Goal: Task Accomplishment & Management: Complete application form

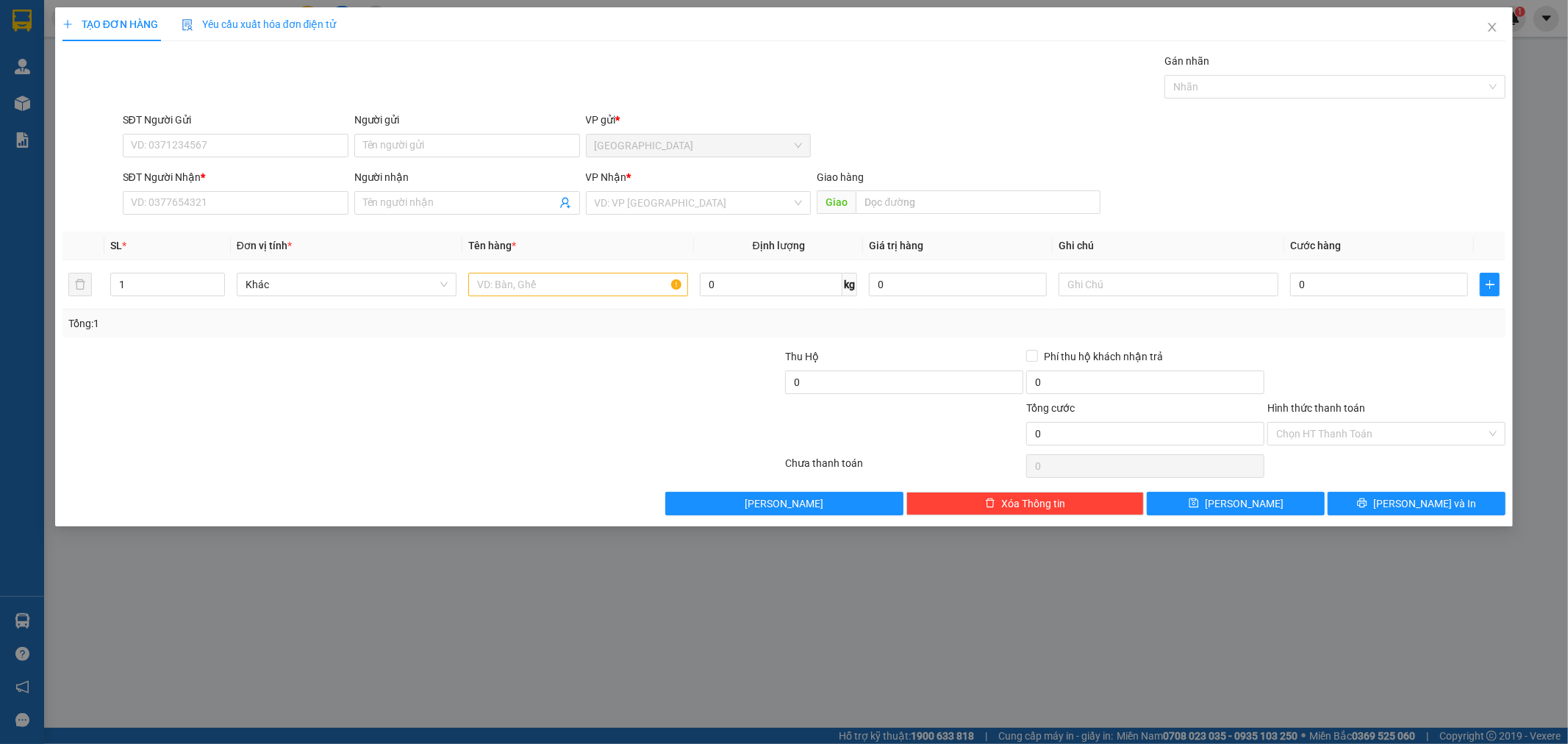
click at [289, 216] on div "SĐT Người Nhận * VD: 0377654321" at bounding box center [235, 194] width 226 height 51
click at [267, 207] on input "SĐT Người Nhận *" at bounding box center [235, 203] width 226 height 24
click at [555, 289] on input "text" at bounding box center [578, 285] width 220 height 24
type input "1 thùng"
click at [261, 185] on div "SĐT Người Nhận *" at bounding box center [235, 177] width 226 height 16
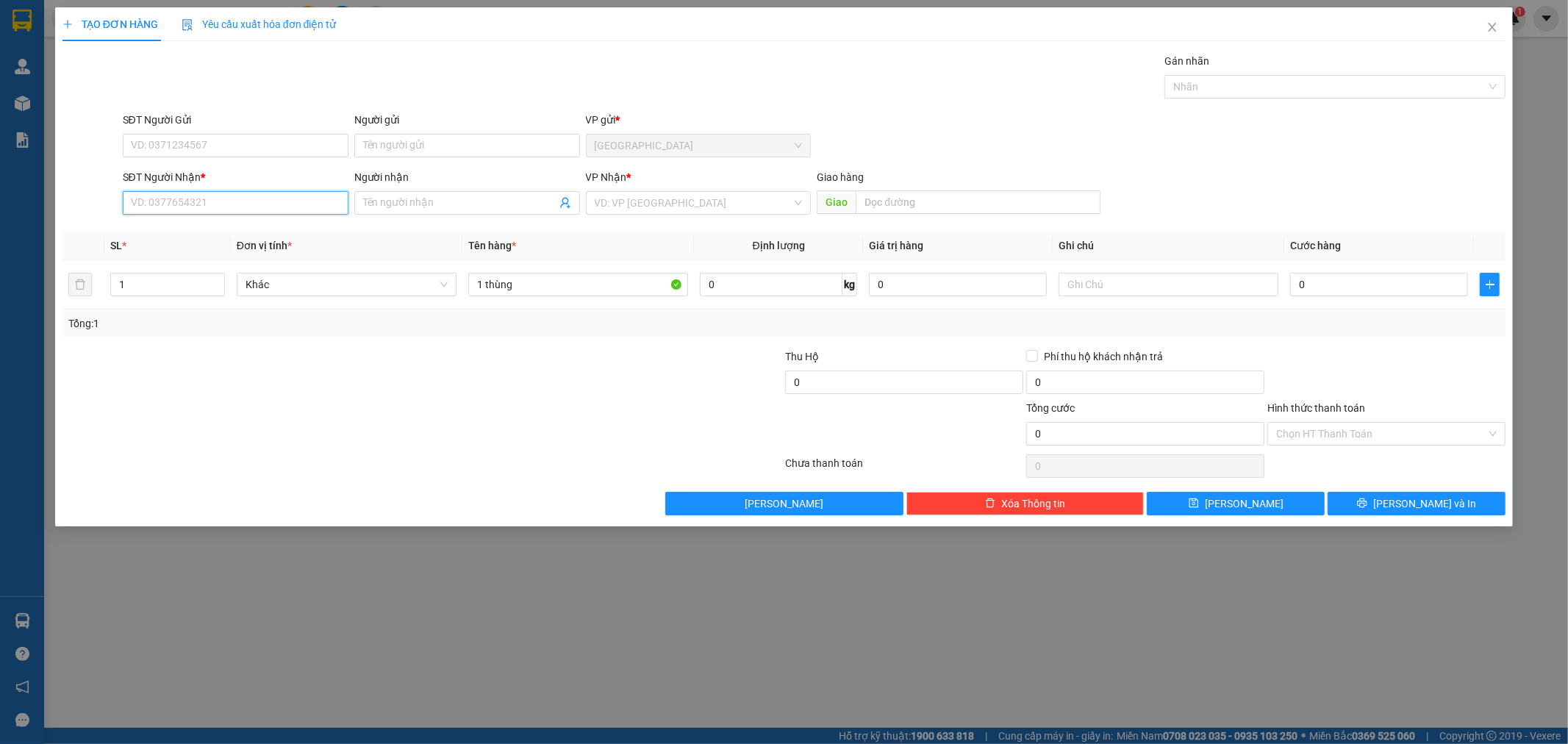
click at [261, 191] on input "SĐT Người Nhận *" at bounding box center [235, 203] width 226 height 24
type input "0889979528"
click at [225, 241] on div "0889979528 - [PERSON_NAME]" at bounding box center [235, 233] width 226 height 24
type input "[PERSON_NAME]"
type input "0889979528"
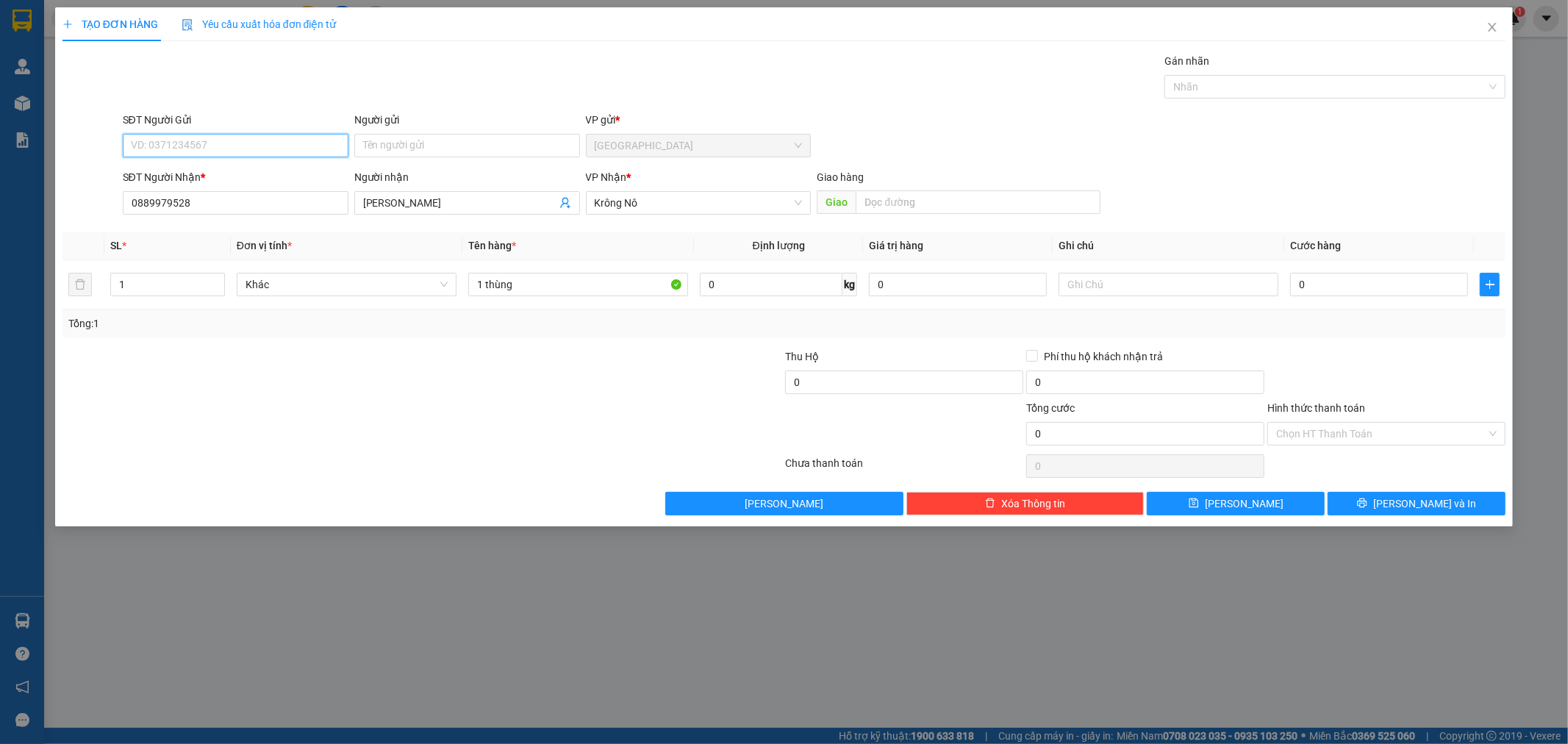
click at [240, 138] on input "SĐT Người Gửi" at bounding box center [235, 145] width 226 height 24
type input "0979879620"
click at [1346, 305] on td "0" at bounding box center [1379, 285] width 189 height 49
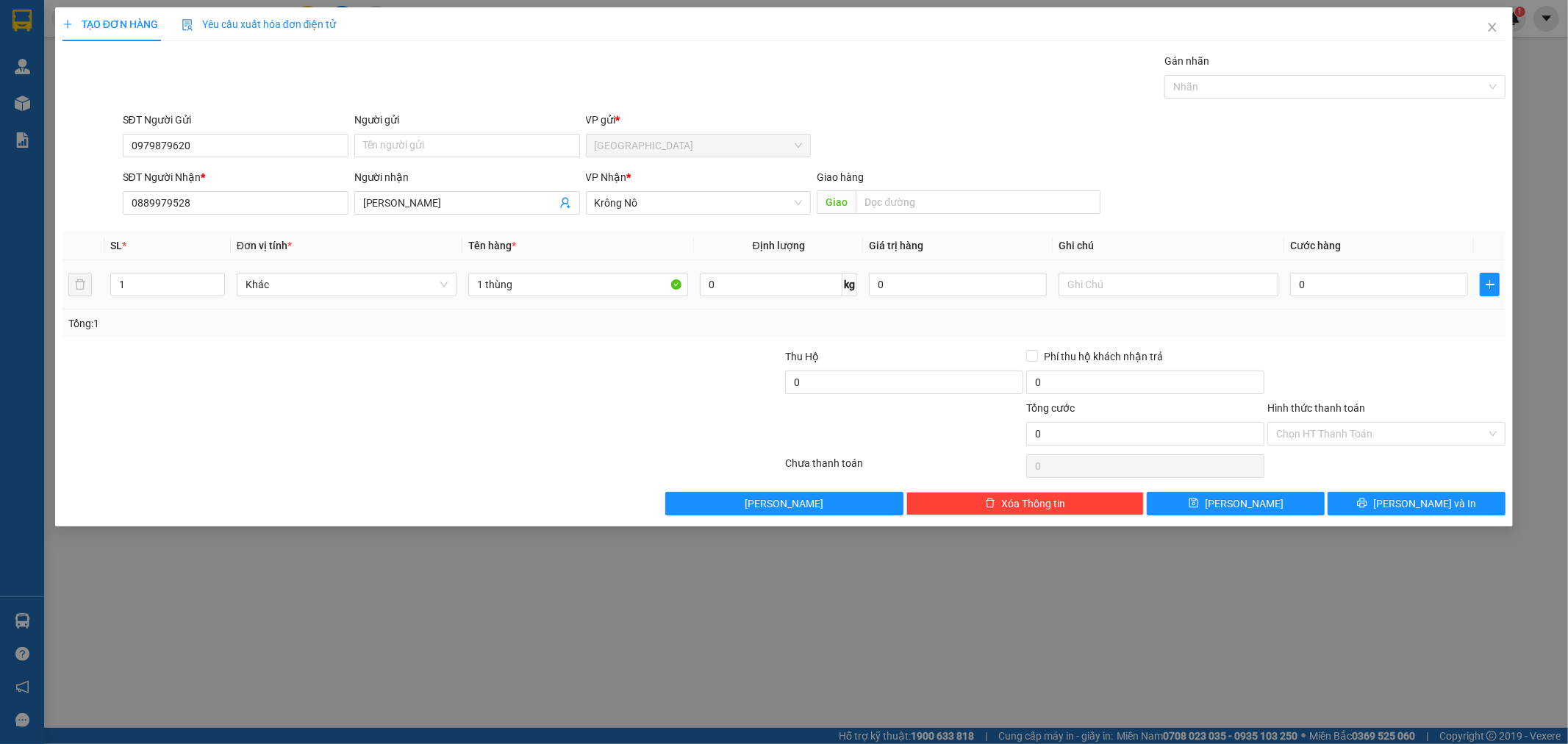
click at [1333, 297] on div "0" at bounding box center [1379, 285] width 178 height 29
click at [1331, 284] on input "0" at bounding box center [1379, 285] width 178 height 24
type input "5"
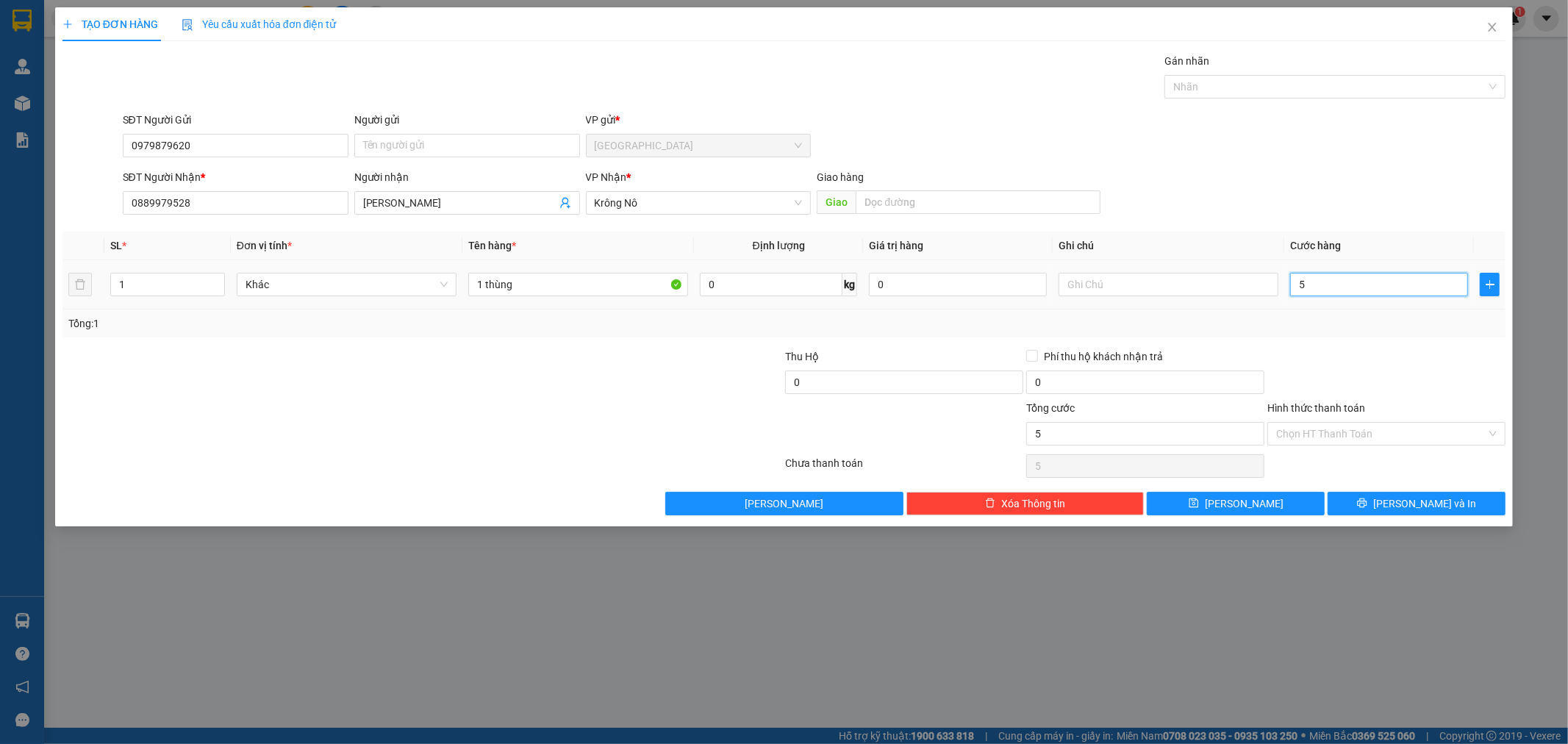
type input "50"
click at [1340, 187] on div "SĐT Người Nhận * 0889979528 Người nhận [PERSON_NAME] VP Nhận * Krông Nô Giao hà…" at bounding box center [814, 194] width 1389 height 51
type input "50.000"
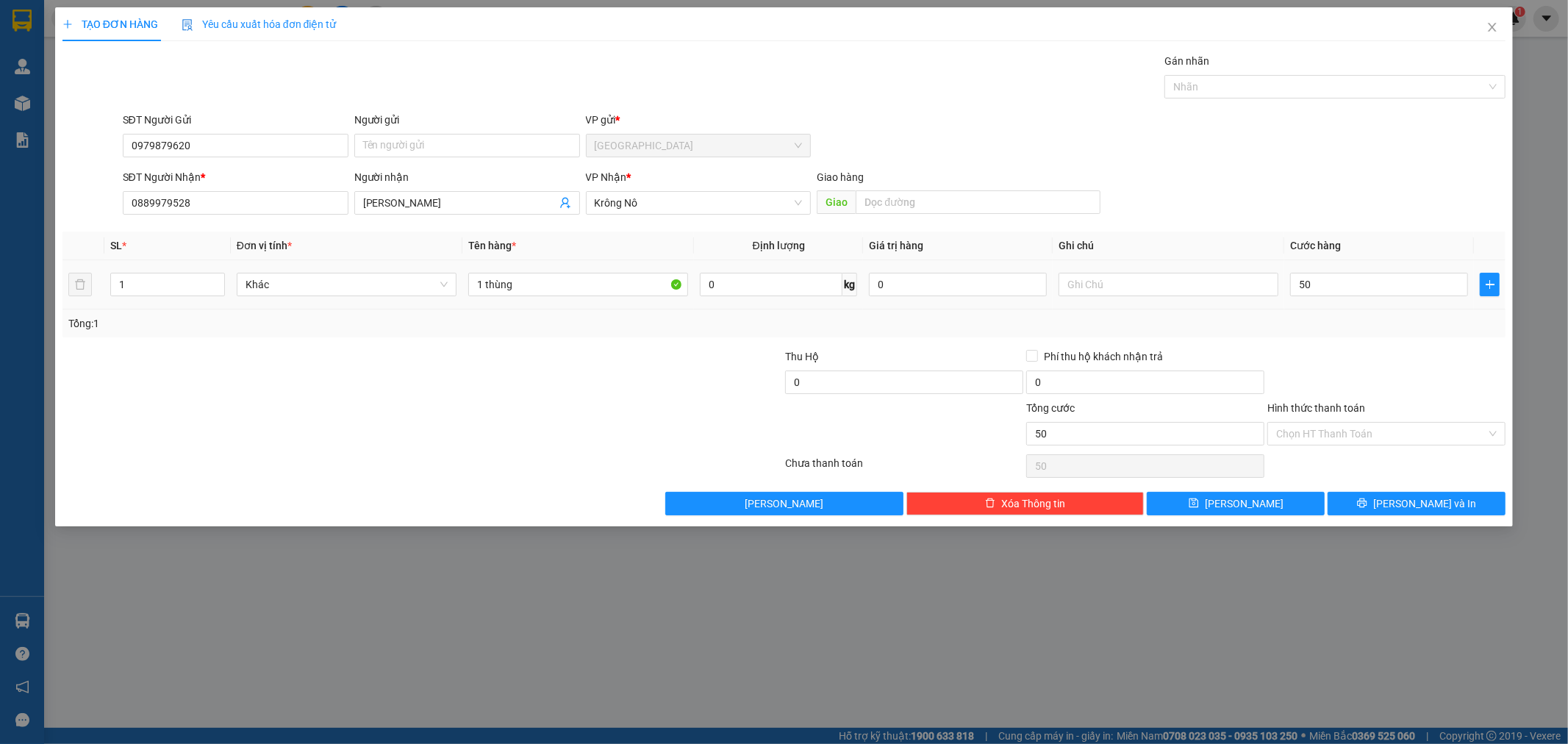
type input "50.000"
click at [1379, 504] on button "[PERSON_NAME] và In" at bounding box center [1416, 504] width 178 height 24
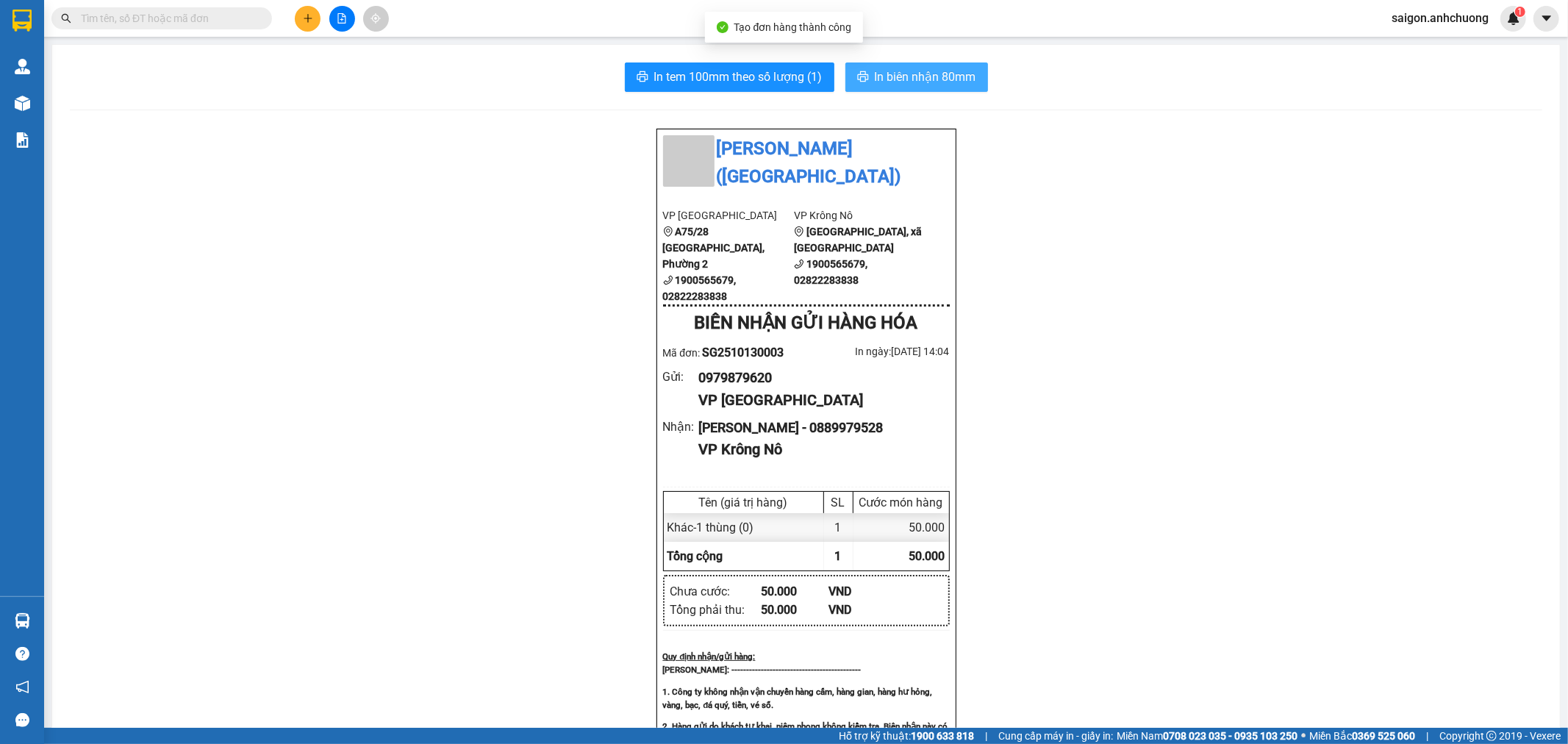
click at [925, 63] on button "In biên nhận 80mm" at bounding box center [916, 78] width 142 height 29
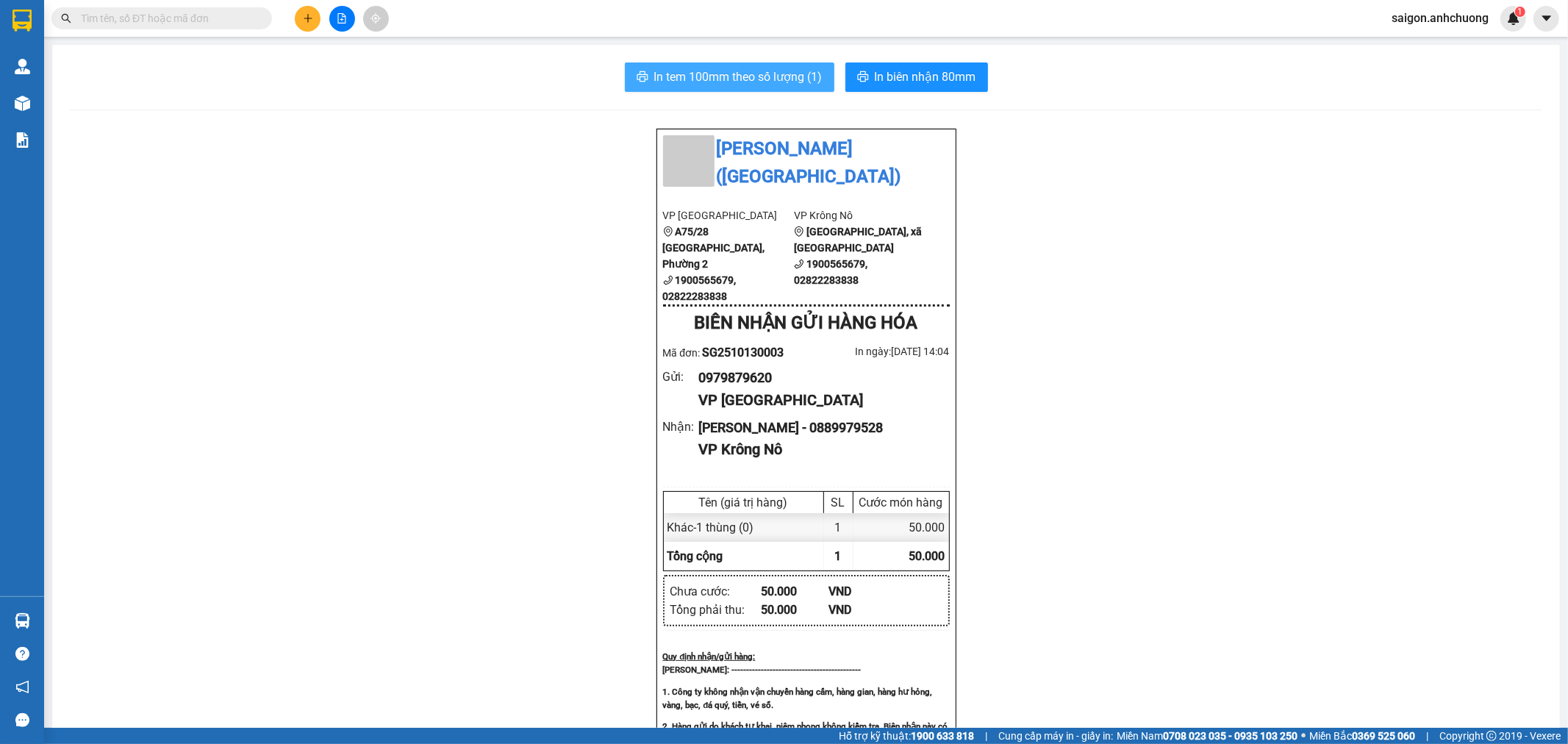
click at [749, 83] on span "In tem 100mm theo số lượng (1)" at bounding box center [739, 77] width 169 height 19
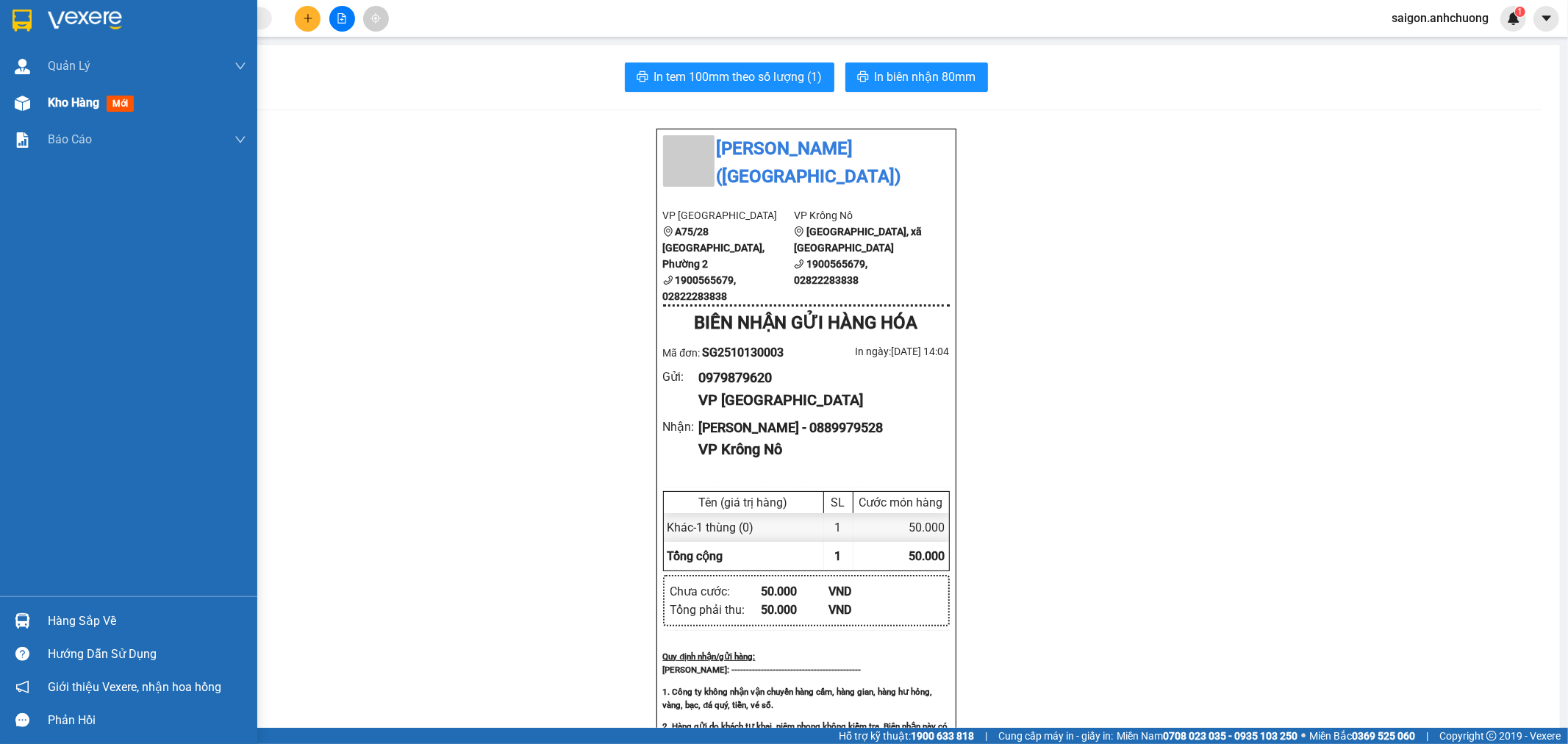
click at [48, 104] on span "Kho hàng" at bounding box center [74, 102] width 51 height 14
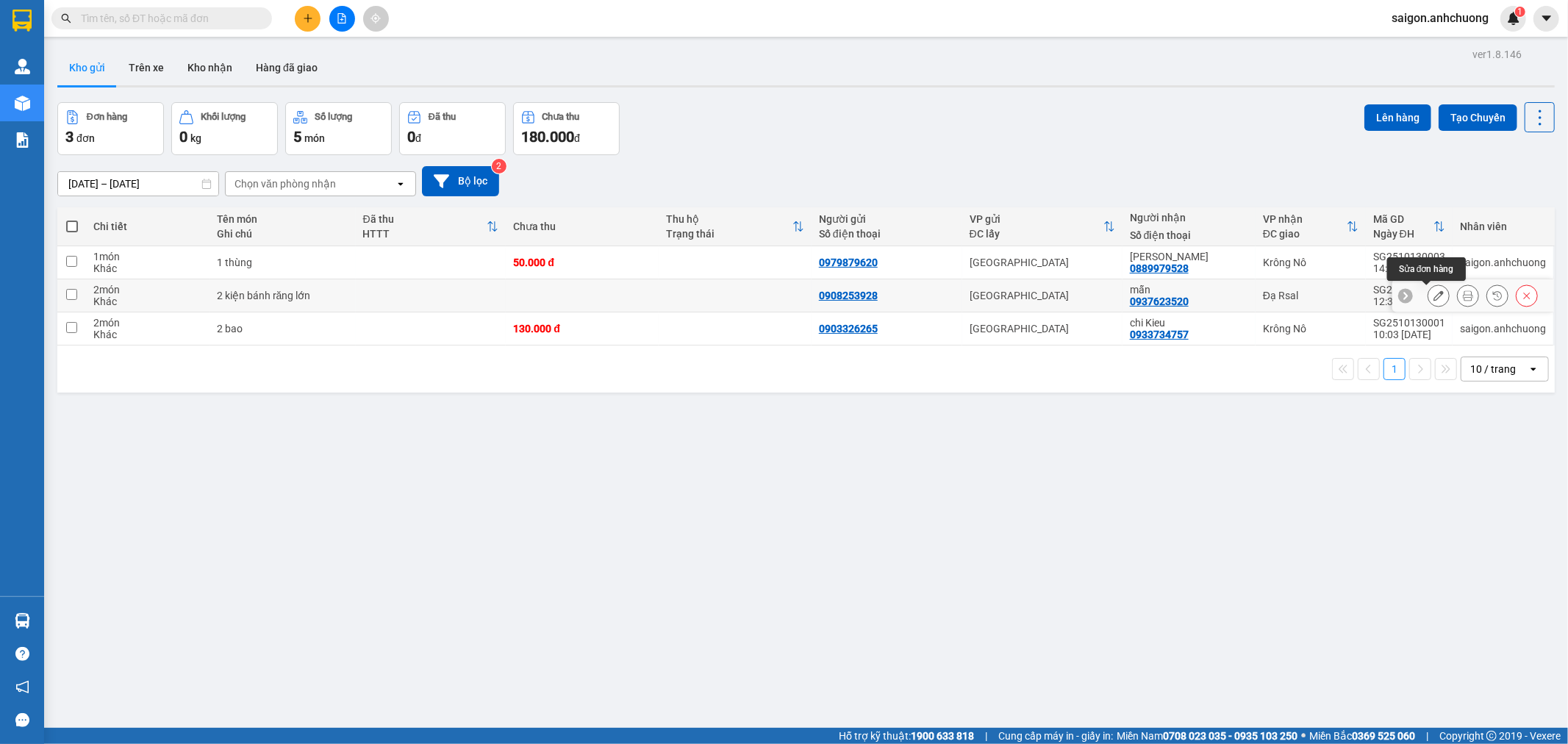
click at [1429, 288] on button at bounding box center [1438, 296] width 21 height 26
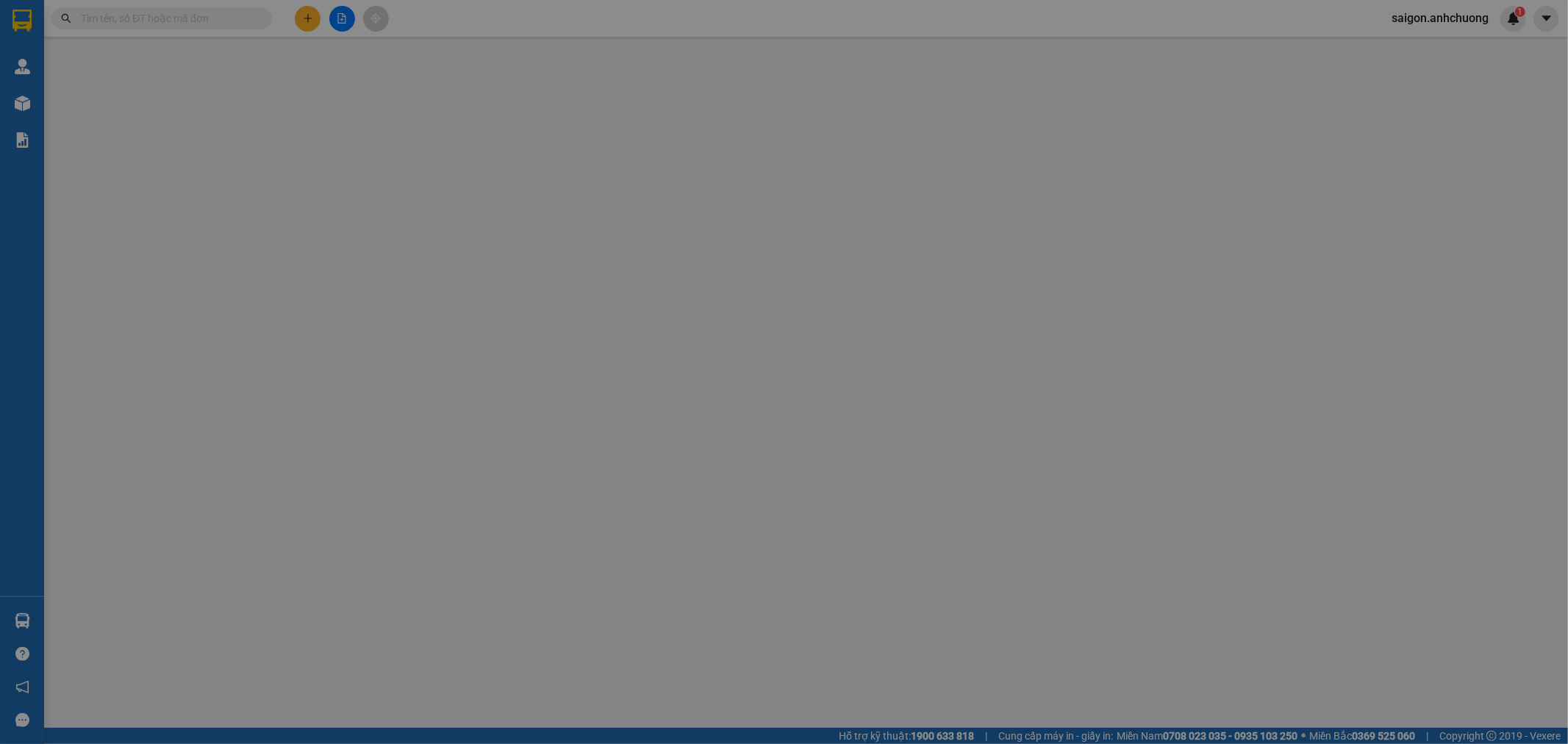
type input "0908253928"
type input "0937623520"
type input "mẫn"
type input "0"
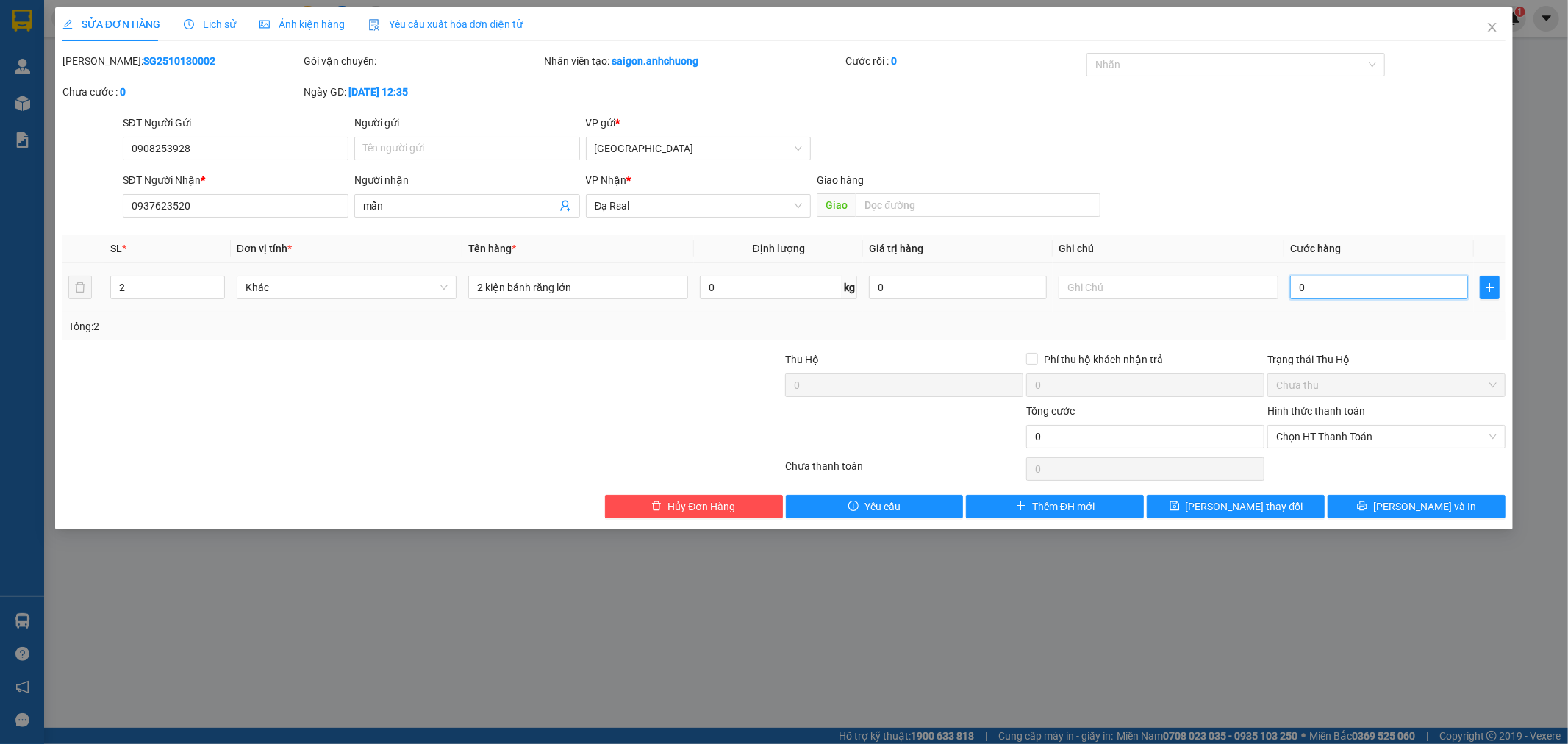
click at [1332, 287] on input "0" at bounding box center [1379, 288] width 178 height 24
type input "1"
type input "10"
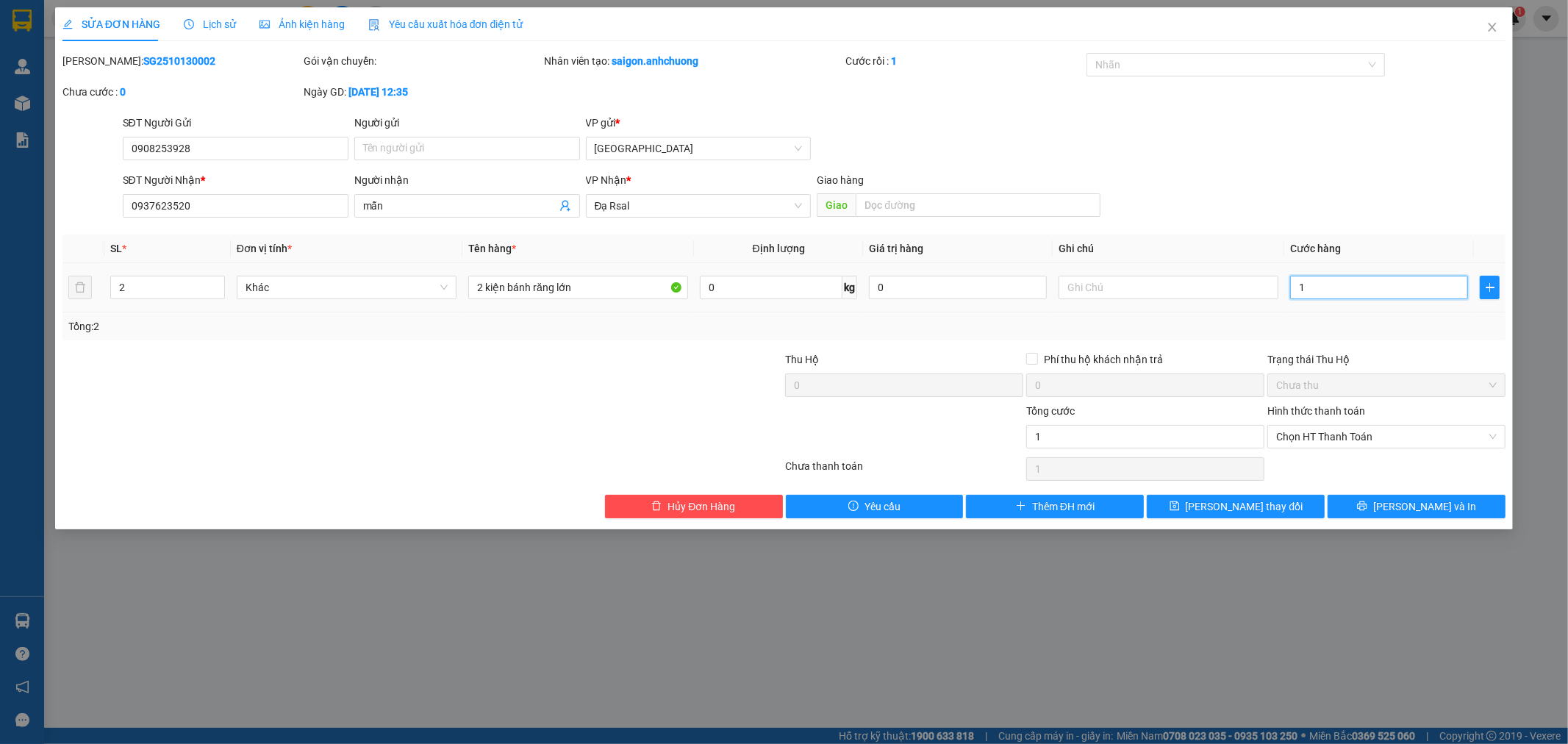
type input "10"
type input "100"
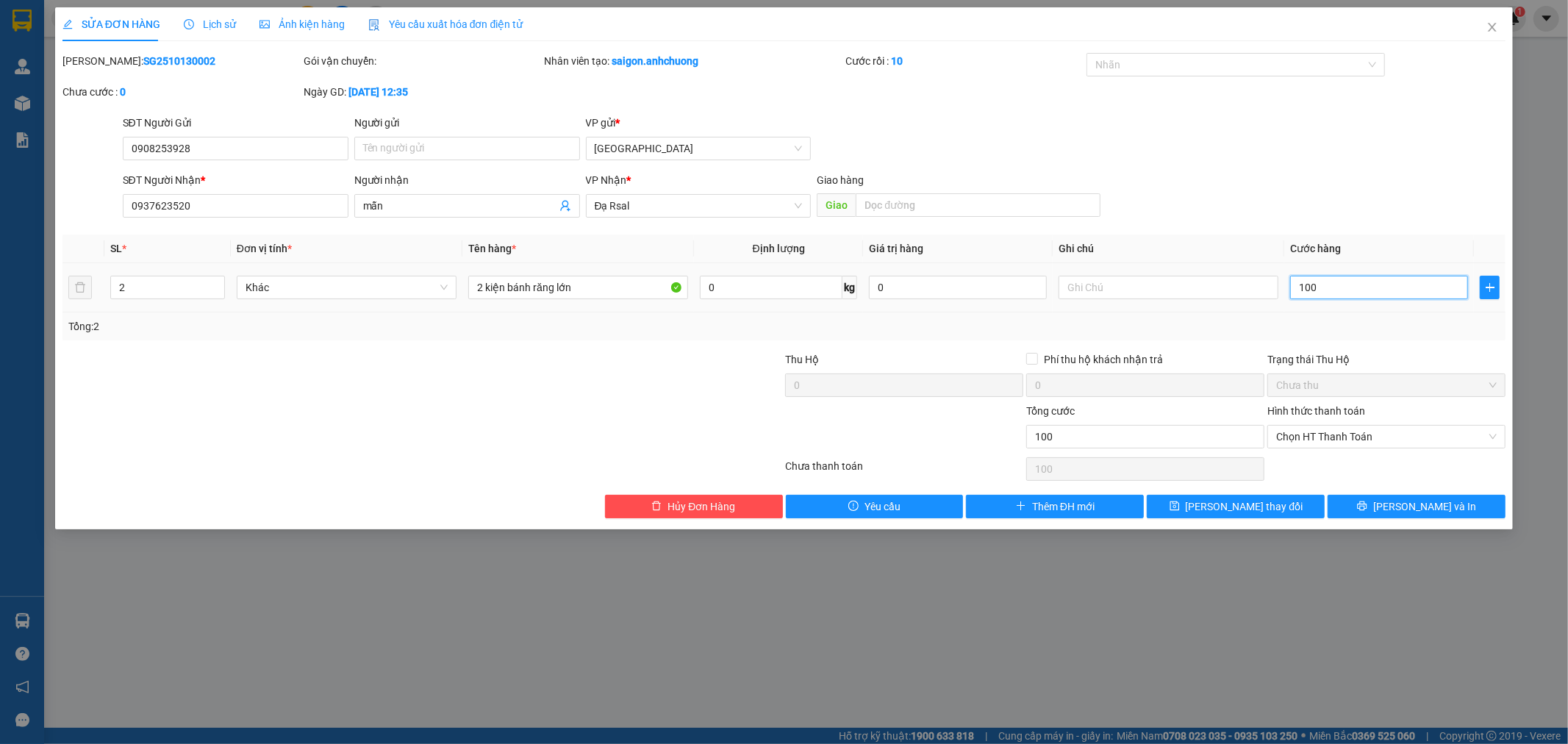
type input "1.000"
click at [1339, 196] on div "SĐT Người Nhận * 0937623520 Người nhận mẫn VP Nhận * Đạ Rsal Giao hàng Giao" at bounding box center [814, 197] width 1389 height 51
type input "1.000.000"
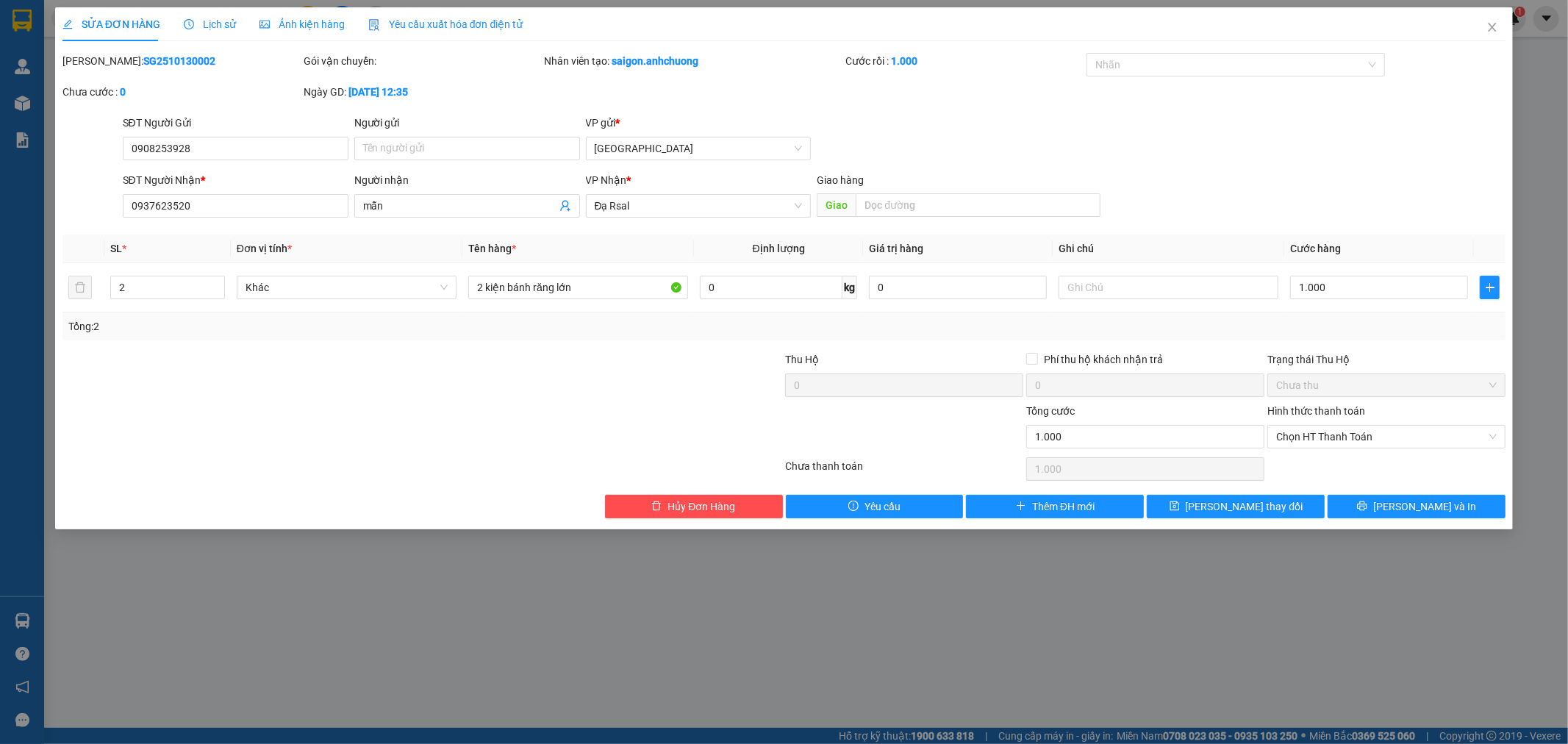
type input "1.000.000"
click at [1292, 503] on button "[PERSON_NAME] thay đổi" at bounding box center [1235, 506] width 178 height 24
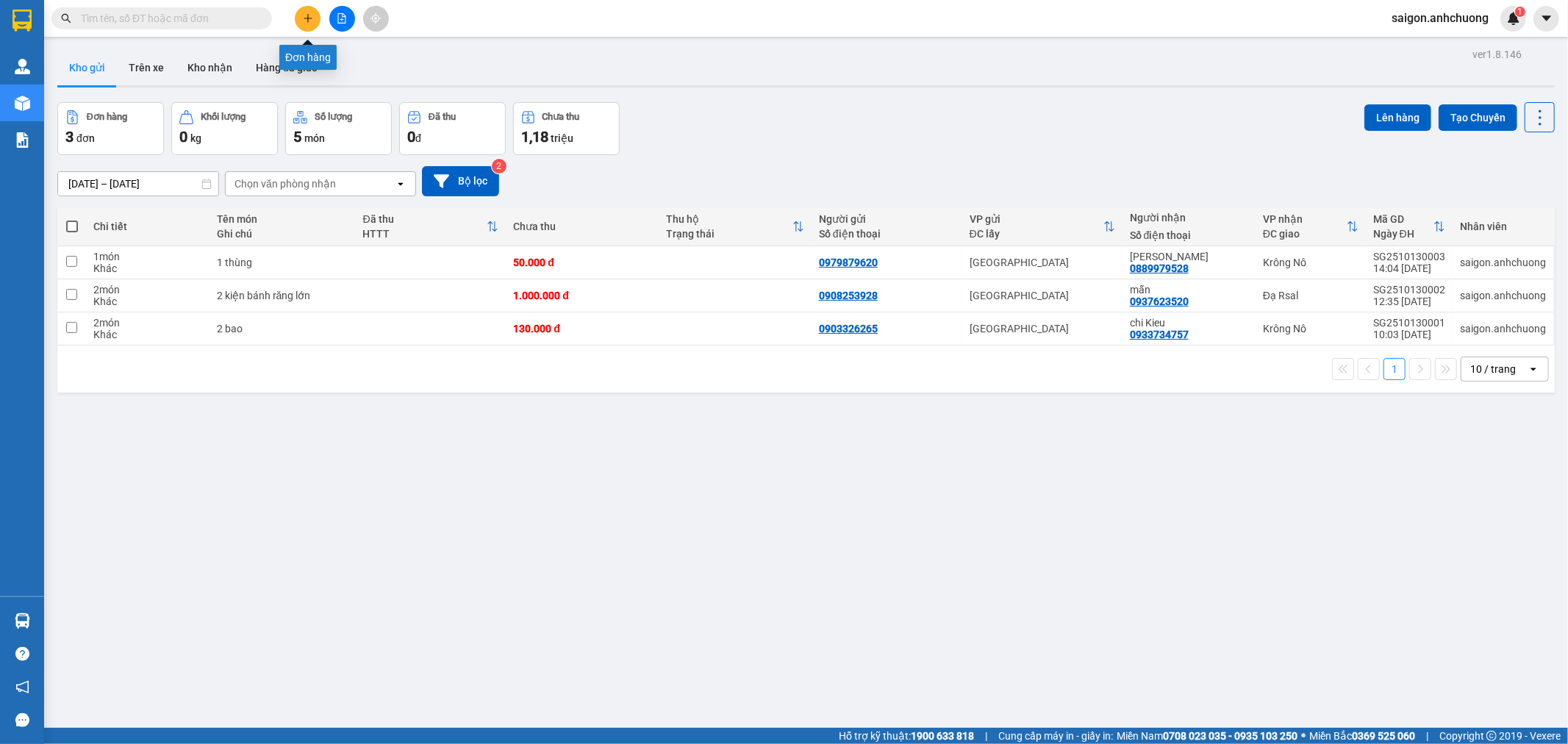
click at [304, 30] on button at bounding box center [308, 19] width 26 height 26
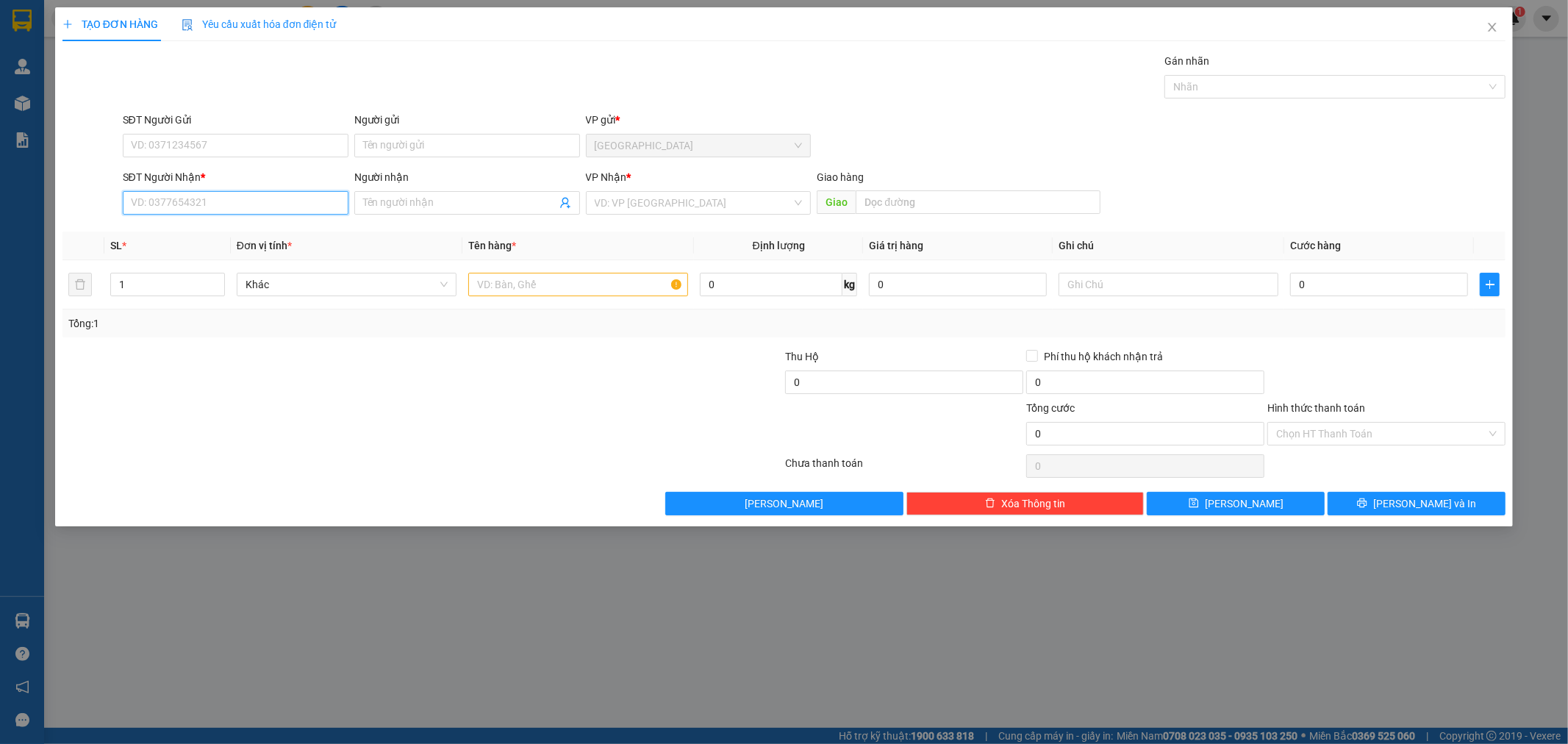
click at [244, 196] on input "SĐT Người Nhận *" at bounding box center [235, 203] width 226 height 24
click at [254, 197] on input "SĐT Người Nhận *" at bounding box center [235, 203] width 226 height 24
click at [216, 192] on input "0335529667" at bounding box center [235, 203] width 226 height 24
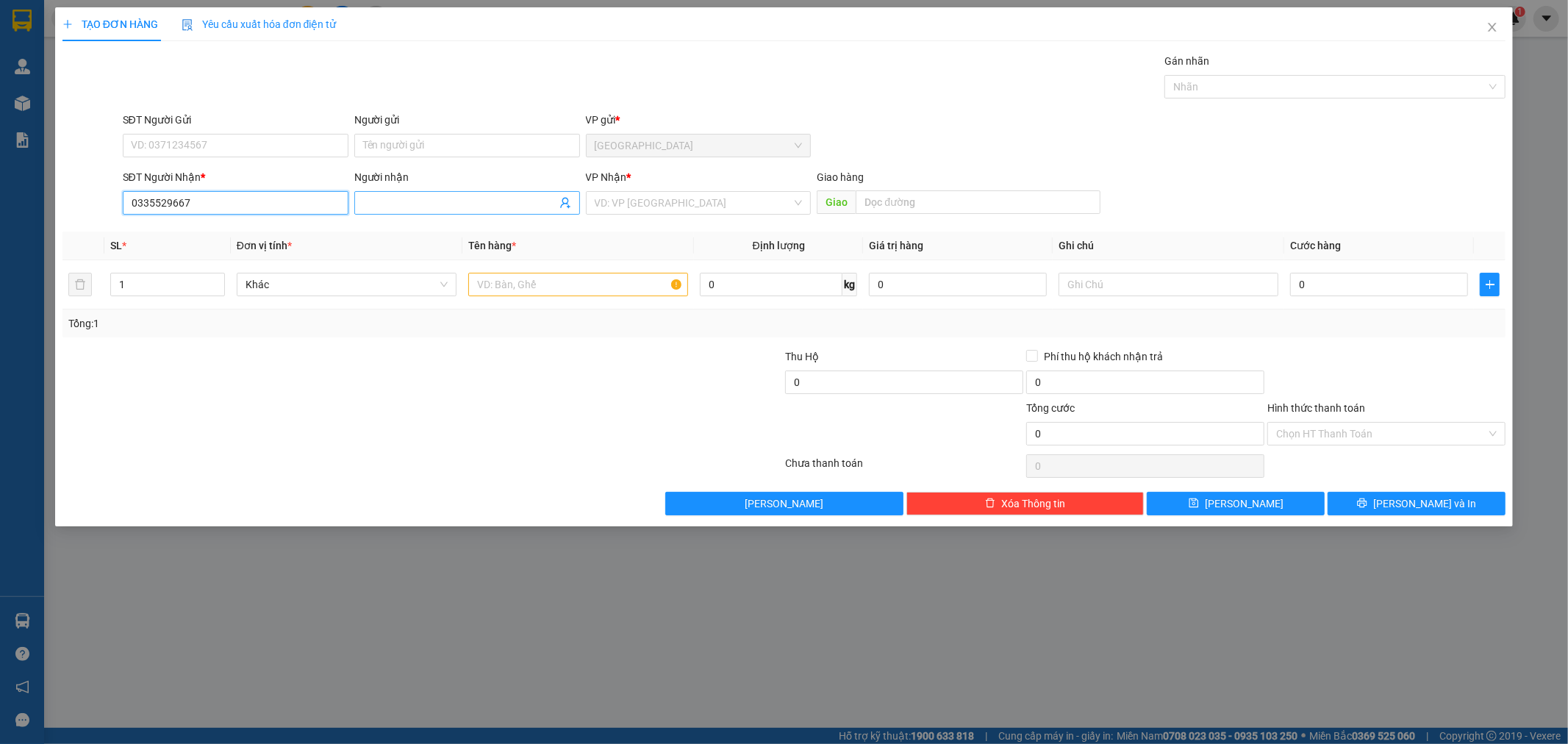
type input "0335529667"
click at [456, 201] on input "Người nhận" at bounding box center [459, 203] width 193 height 16
type input "D"
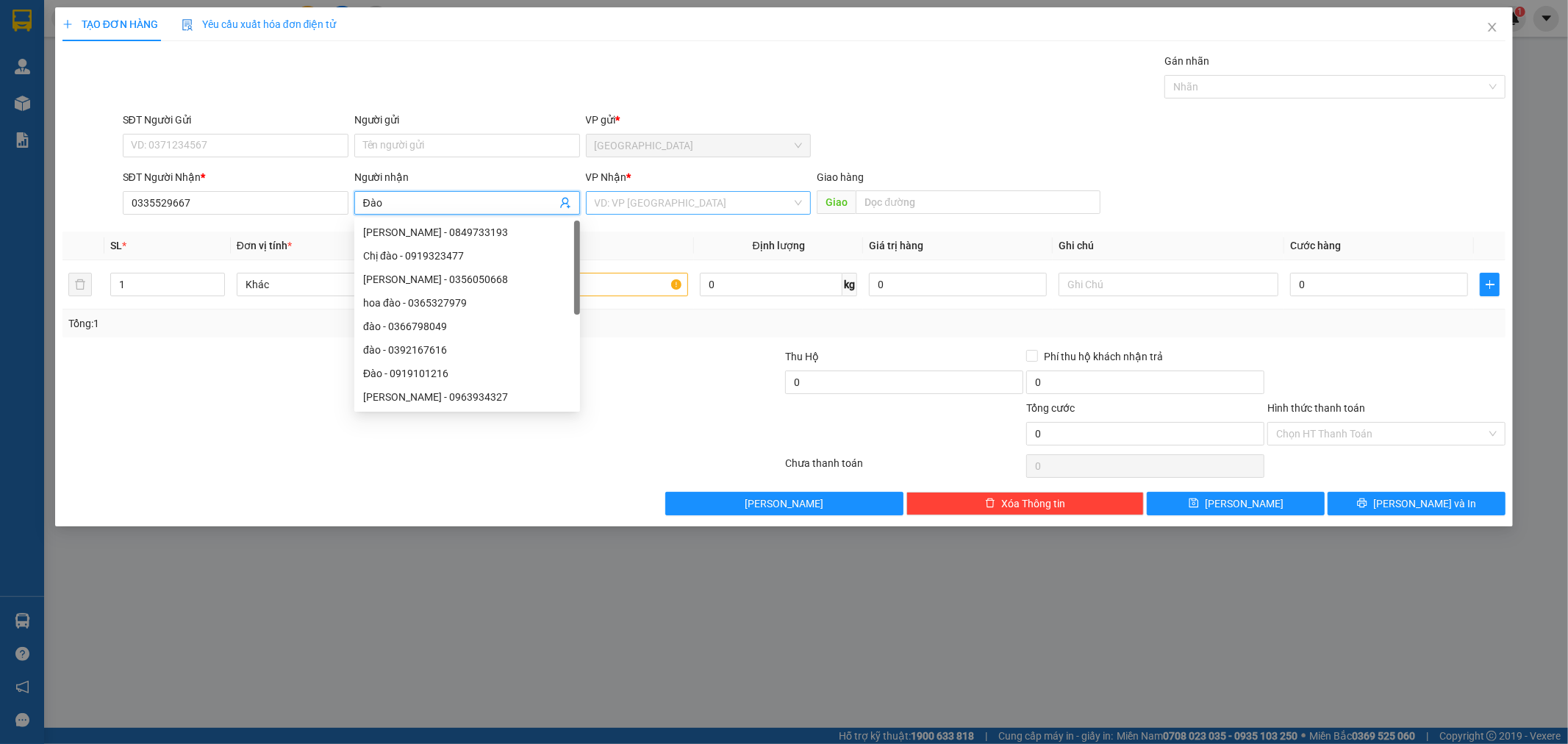
type input "Đào"
click at [657, 203] on input "search" at bounding box center [694, 203] width 198 height 22
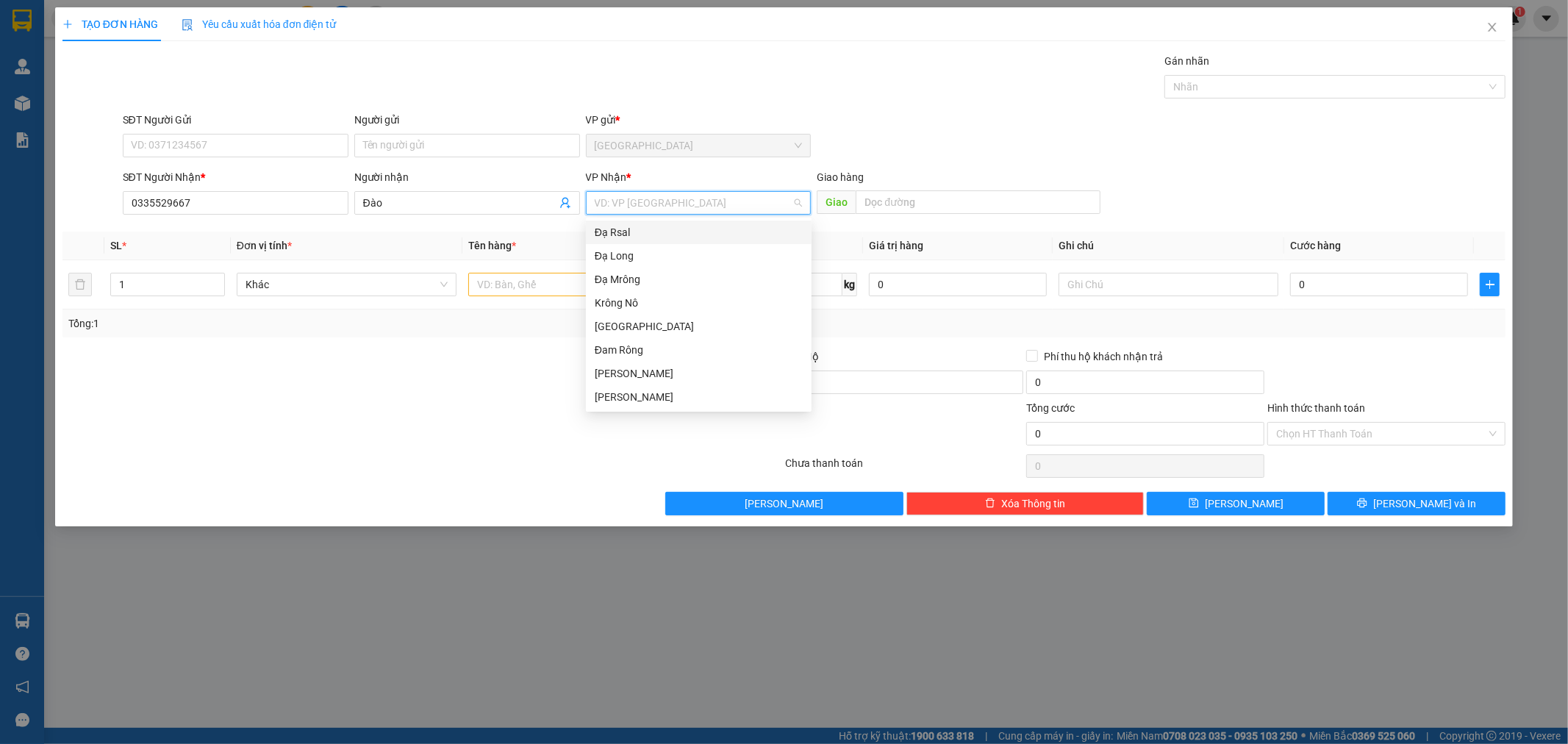
type input "n"
click at [641, 281] on div "Krông Nô" at bounding box center [699, 280] width 208 height 16
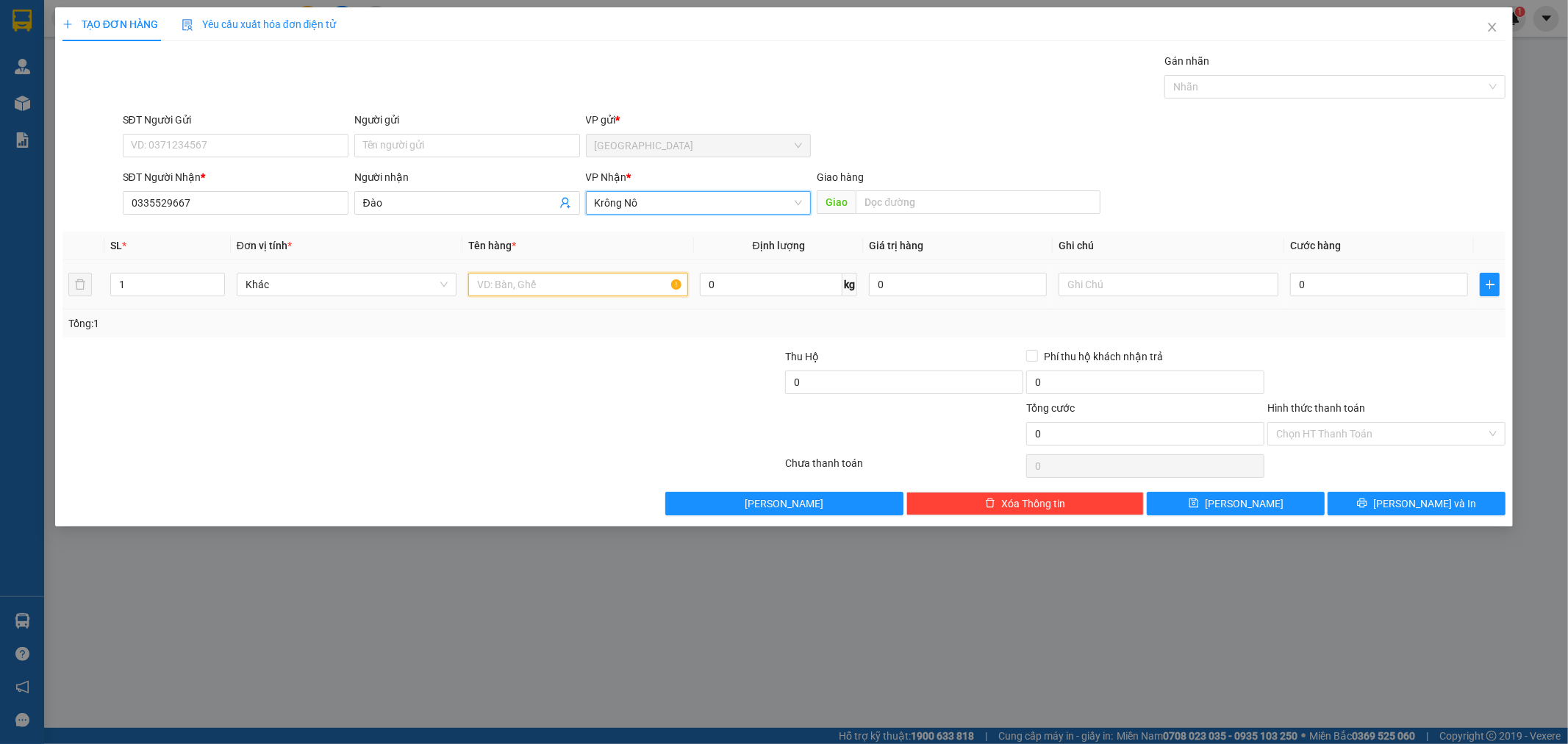
click at [505, 289] on input "text" at bounding box center [578, 285] width 220 height 24
type input "1 khung tranh"
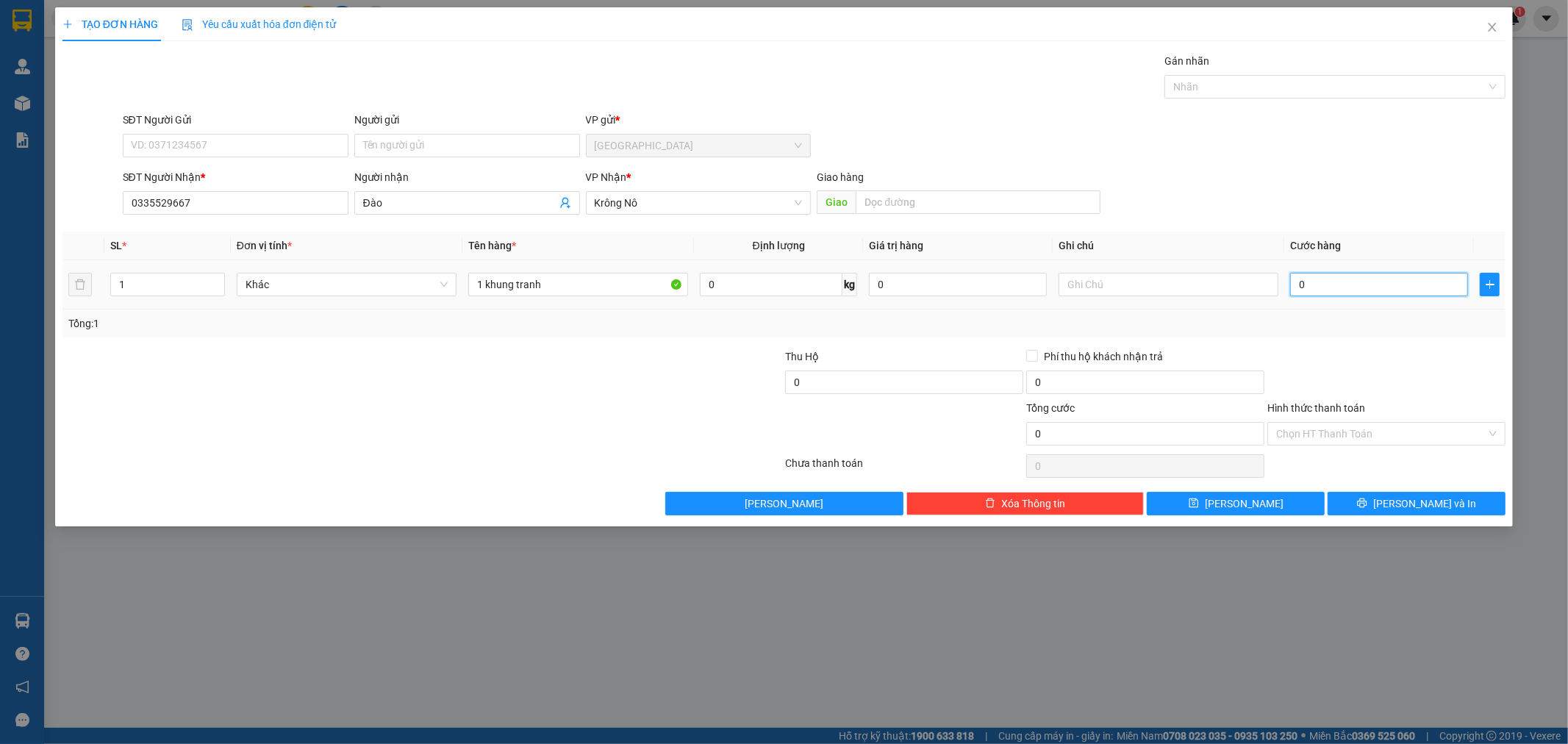
click at [1402, 288] on input "0" at bounding box center [1379, 285] width 178 height 24
type input "7"
type input "70"
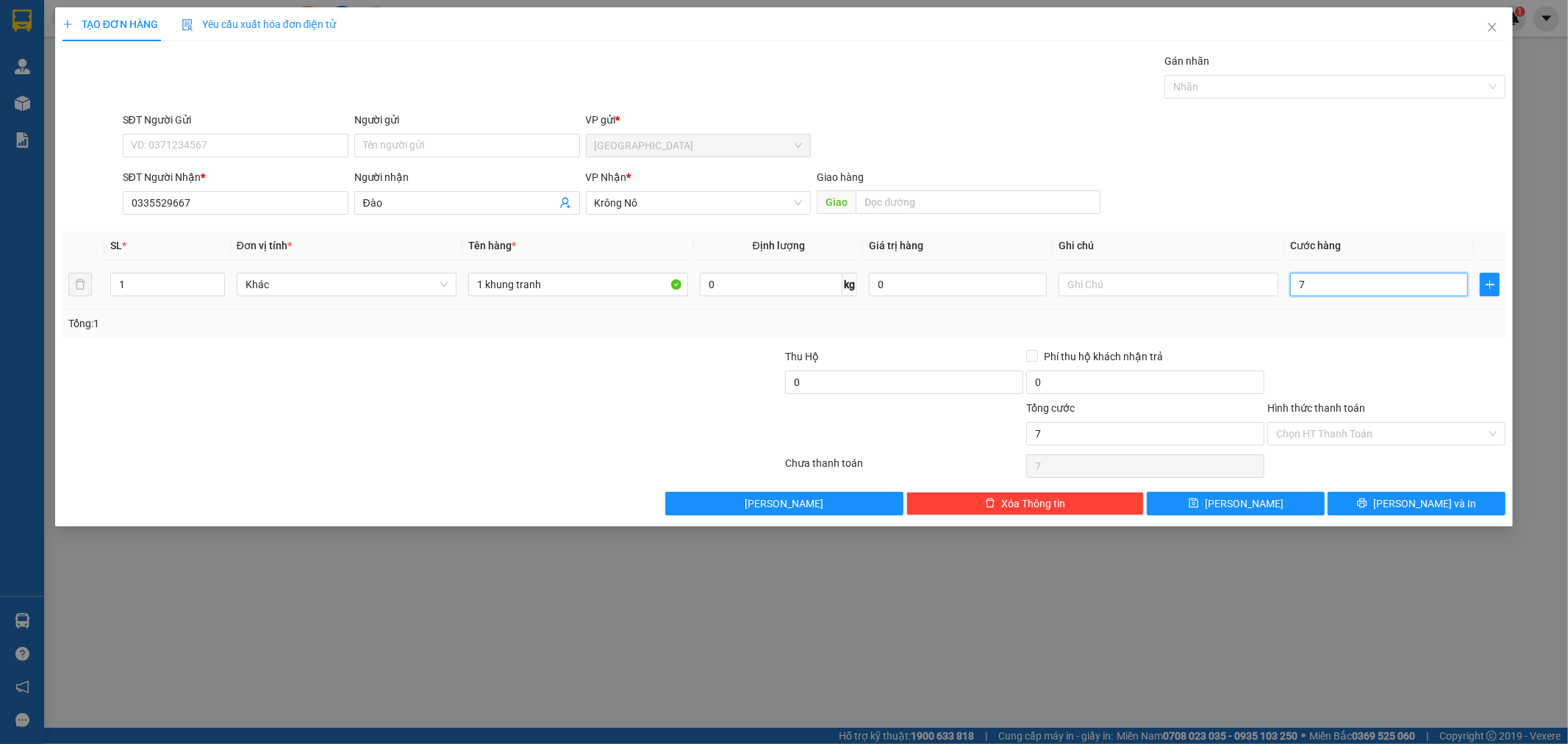
type input "70"
type input "7"
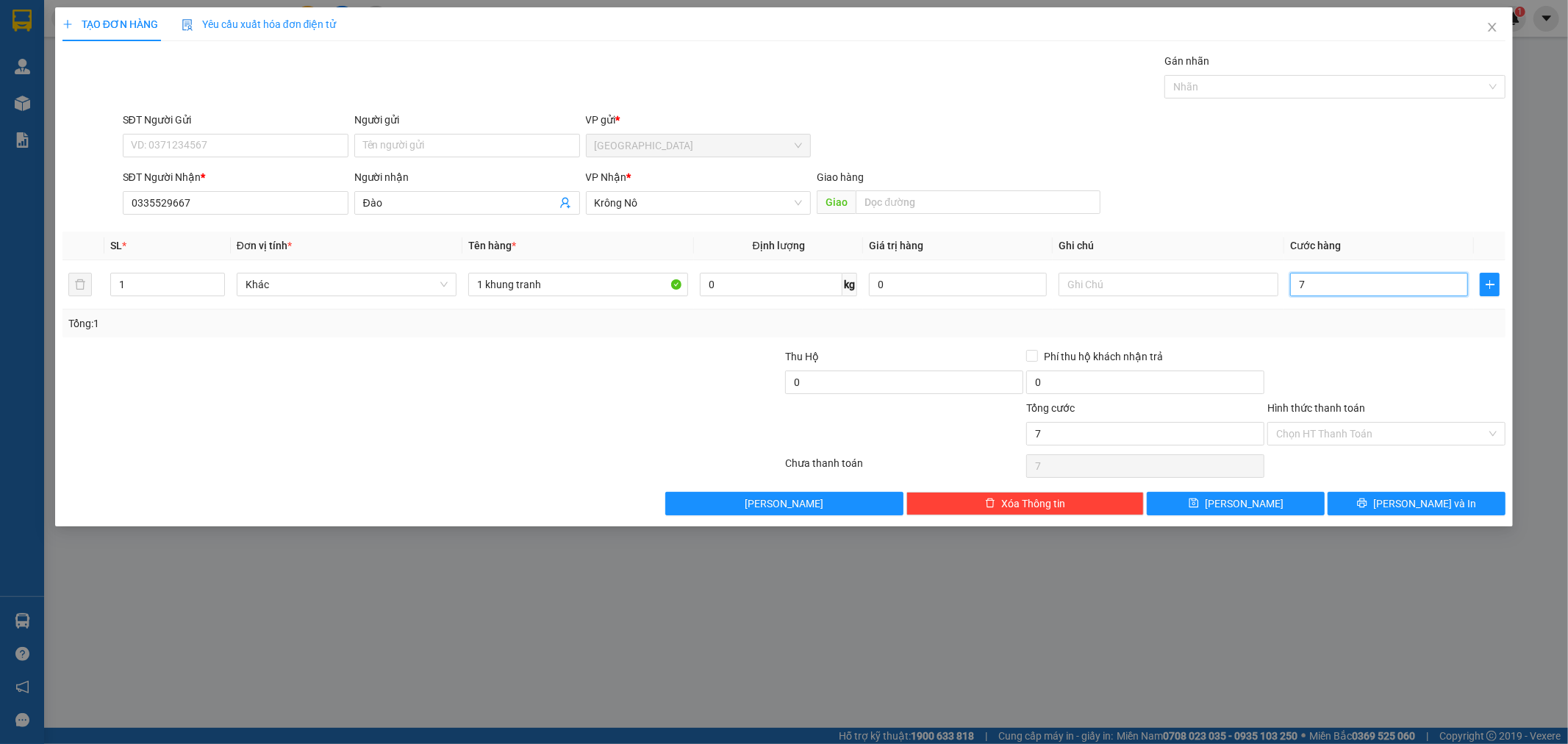
type input "0"
type input "06"
type input "6"
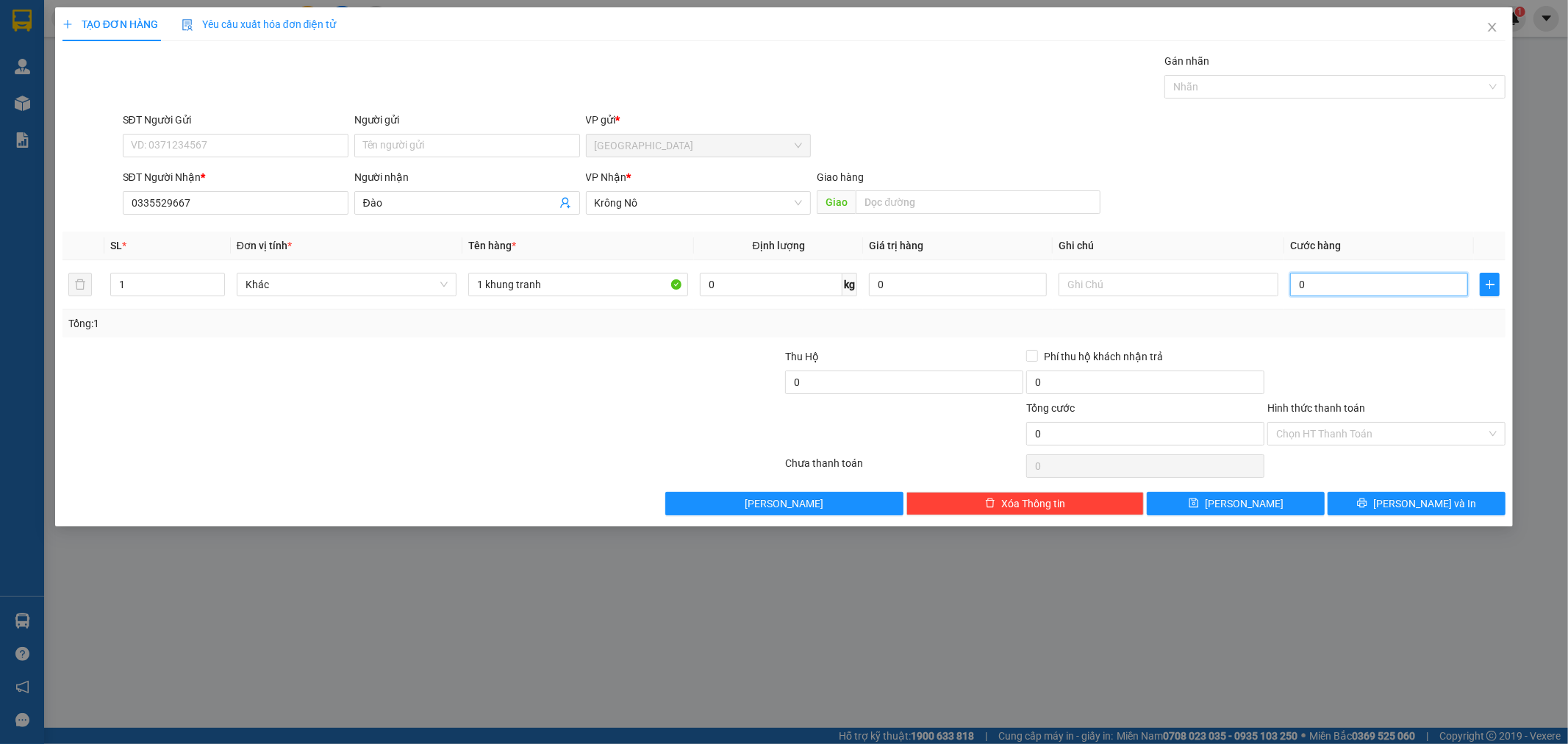
type input "6"
type input "060"
type input "60"
type input "60.000"
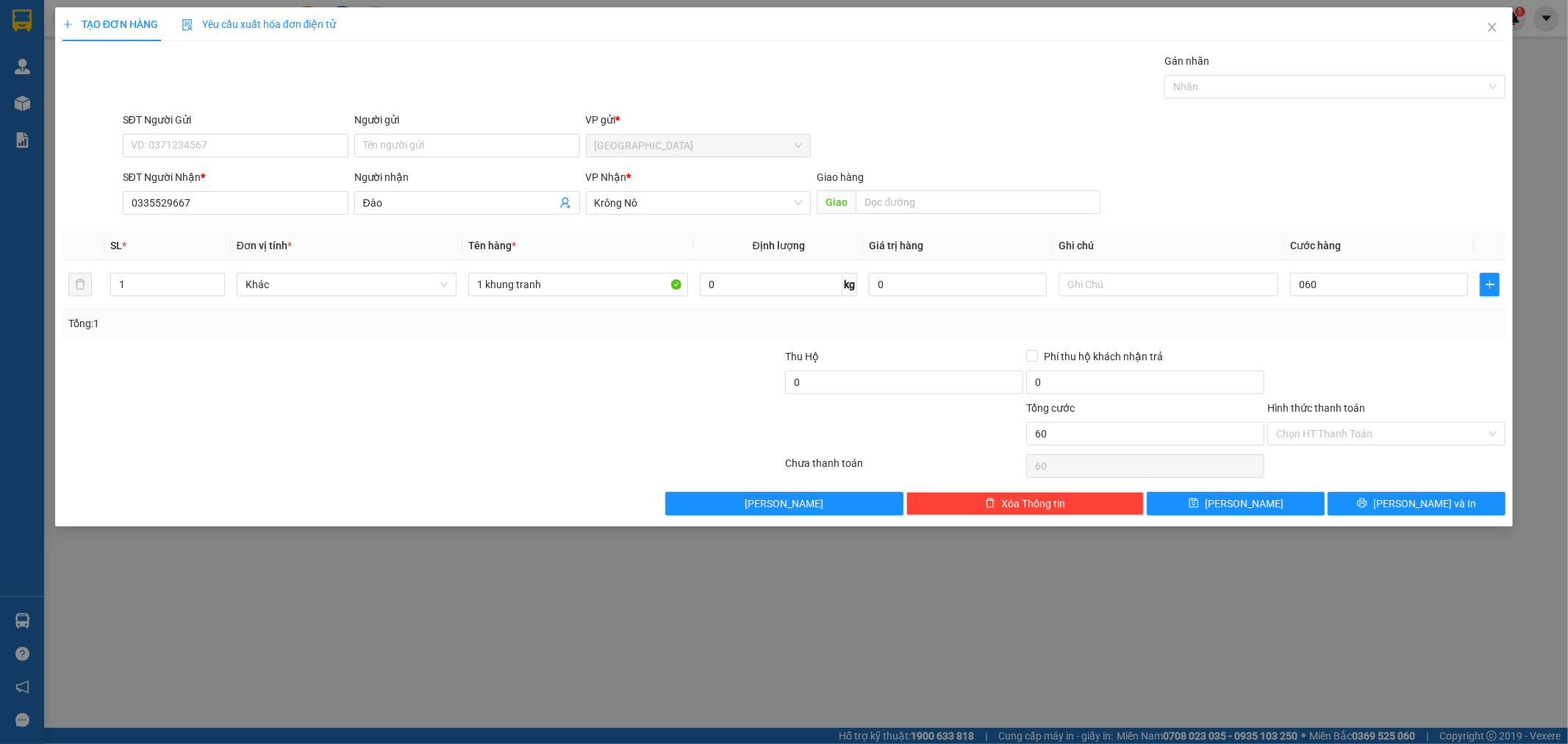
type input "60.000"
click at [1412, 345] on div "Transit Pickup Surcharge Ids Transit Deliver Surcharge Ids Transit Deliver Surc…" at bounding box center [785, 284] width 1444 height 462
click at [1438, 504] on span "[PERSON_NAME] và In" at bounding box center [1425, 504] width 103 height 16
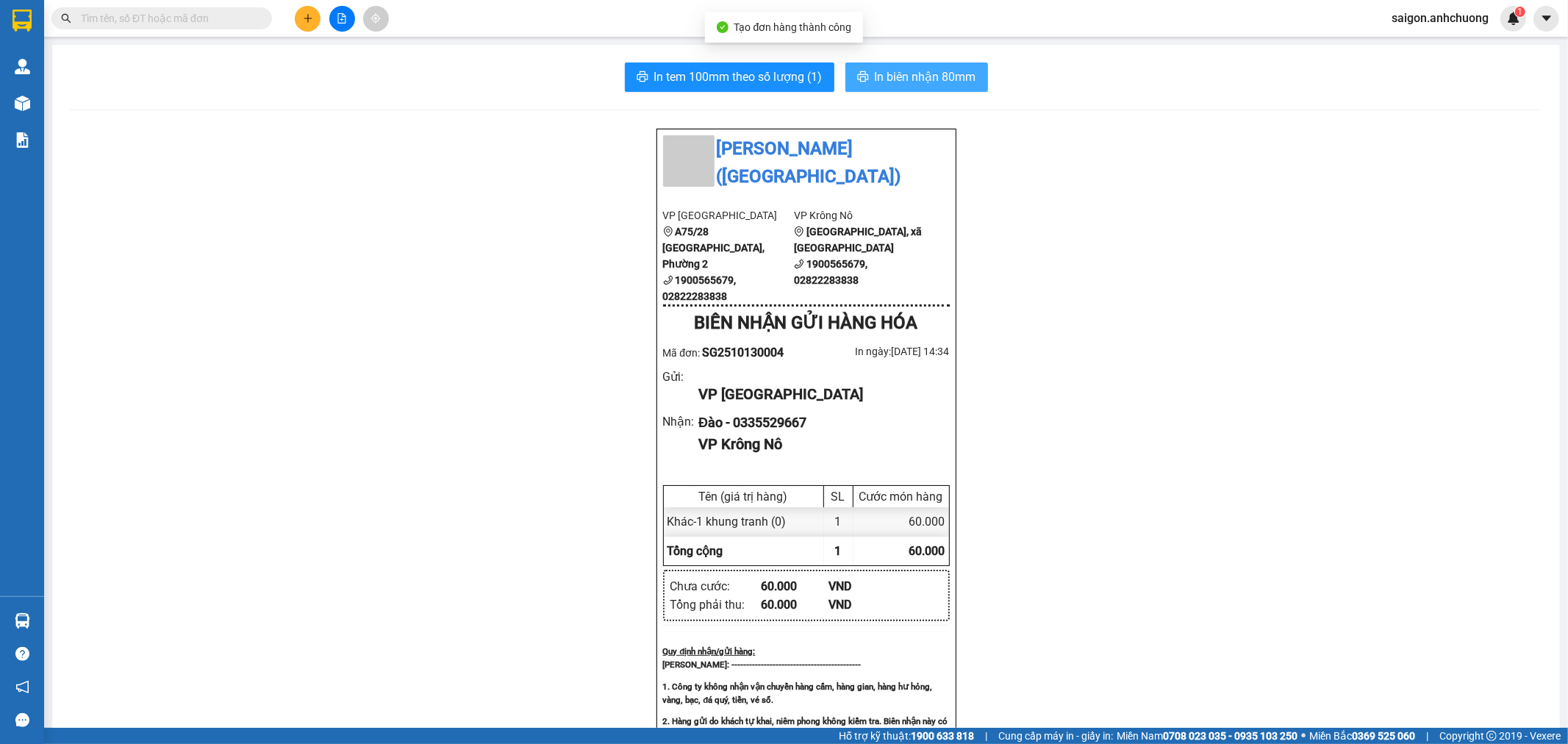
click at [925, 83] on span "In biên nhận 80mm" at bounding box center [925, 77] width 101 height 19
click at [734, 92] on div "In tem 100mm theo số lượng (1) In biên nhận 80mm Anh Chương ([GEOGRAPHIC_DATA])…" at bounding box center [806, 652] width 1508 height 1213
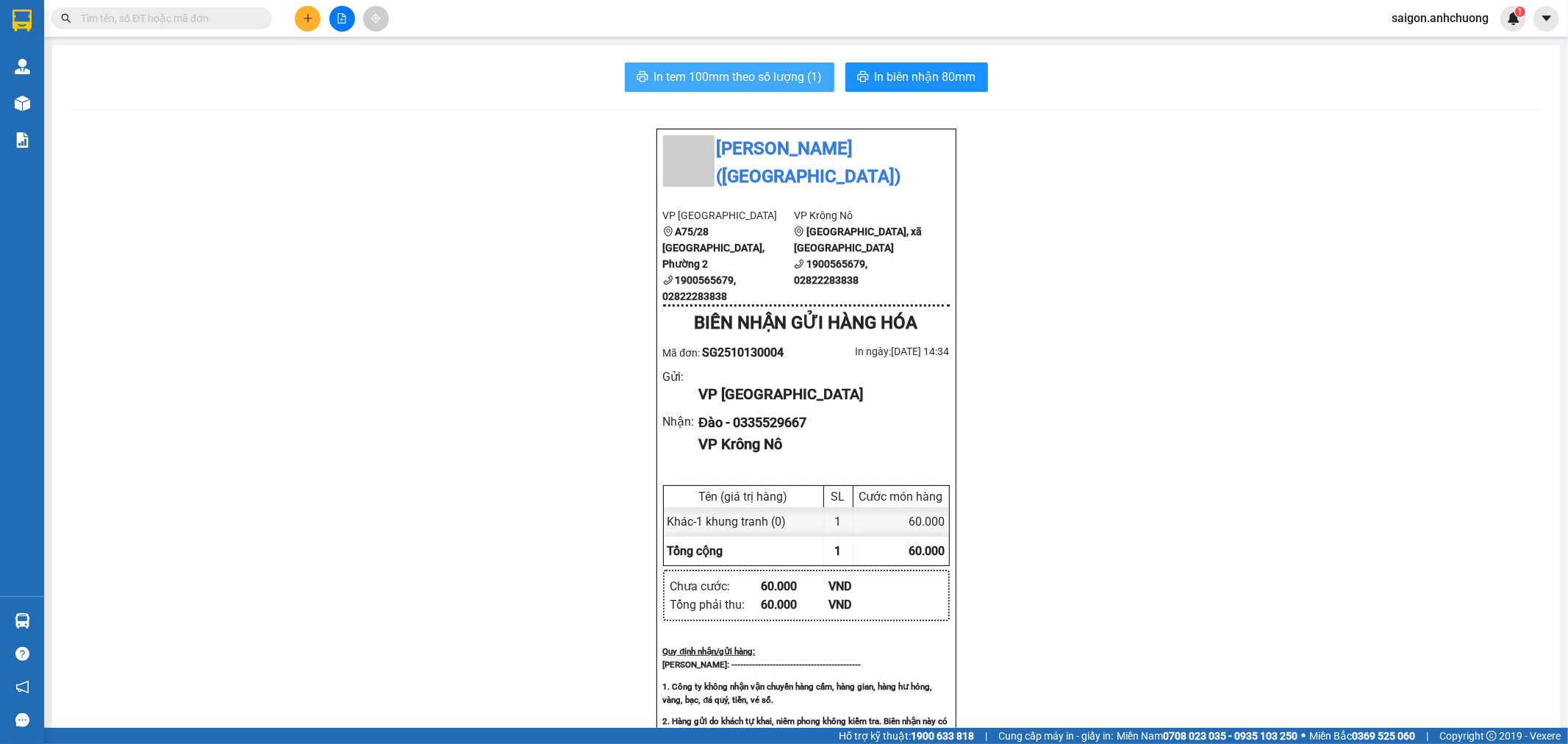
click at [738, 80] on span "In tem 100mm theo số lượng (1)" at bounding box center [739, 77] width 169 height 19
